Goal: Information Seeking & Learning: Learn about a topic

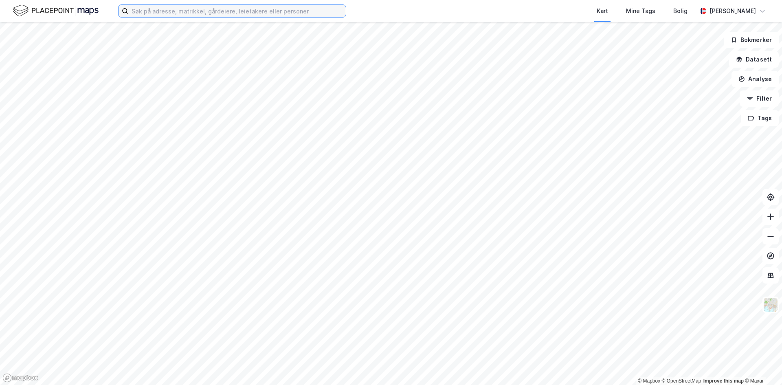
click at [162, 13] on input at bounding box center [237, 11] width 218 height 12
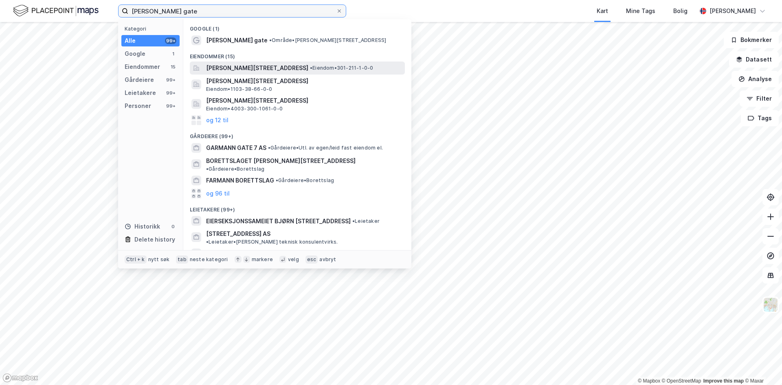
type input "[PERSON_NAME] gate"
click at [255, 73] on div "[PERSON_NAME][STREET_ADDRESS] • Eiendom • 301-211-1-0-0" at bounding box center [297, 68] width 215 height 13
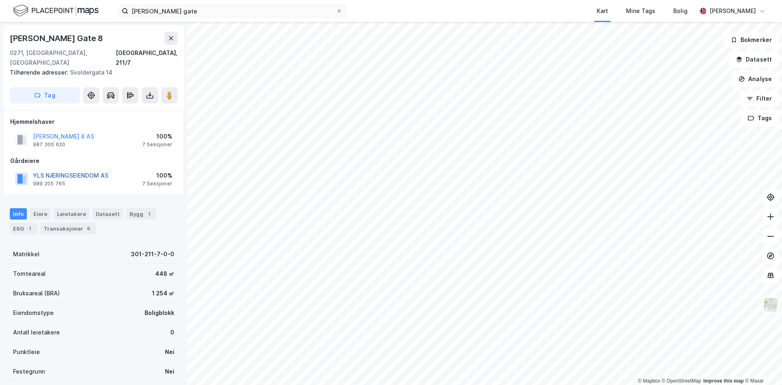
click at [0, 0] on button "YLS NÆRINGSEIENDOM AS" at bounding box center [0, 0] width 0 height 0
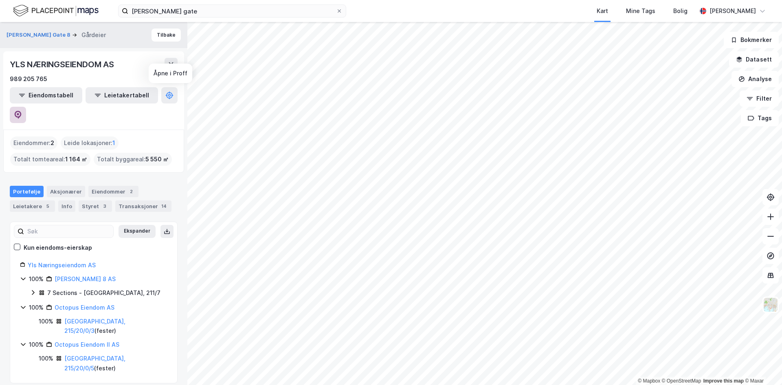
click at [22, 111] on icon at bounding box center [18, 115] width 8 height 8
click at [171, 28] on div "[PERSON_NAME] Gate 8 Gårdeier Tilbake" at bounding box center [93, 35] width 187 height 26
click at [163, 34] on button "Tilbake" at bounding box center [166, 35] width 29 height 13
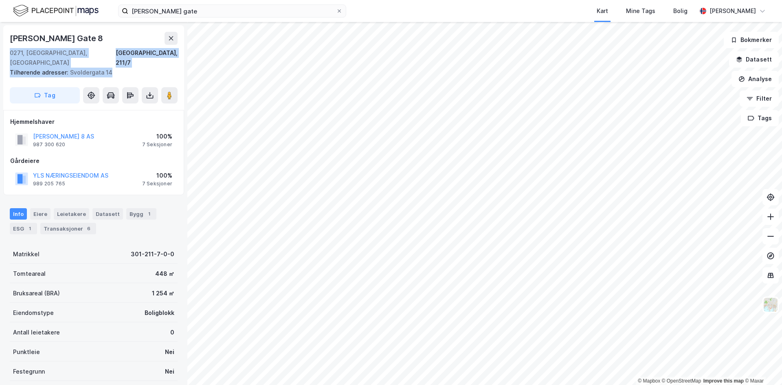
drag, startPoint x: 10, startPoint y: 57, endPoint x: 117, endPoint y: 62, distance: 106.5
click at [117, 62] on div "[PERSON_NAME][GEOGRAPHIC_DATA][STREET_ADDRESS] Tilhørende adresser: [STREET_ADD…" at bounding box center [93, 67] width 181 height 85
click at [117, 68] on div "Tilhørende adresser: [STREET_ADDRESS]" at bounding box center [90, 73] width 161 height 10
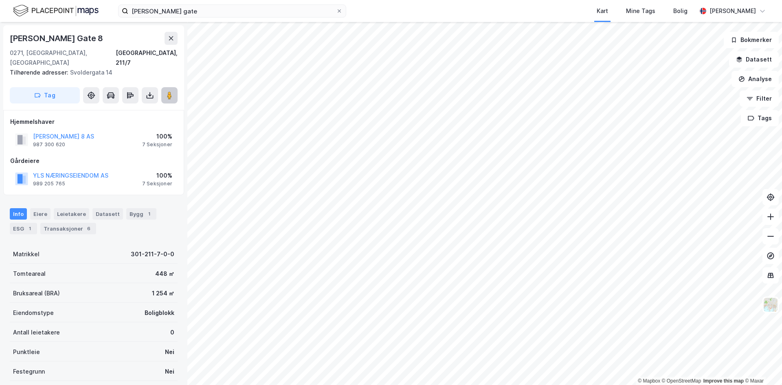
click at [174, 87] on button at bounding box center [169, 95] width 16 height 16
